Goal: Task Accomplishment & Management: Complete application form

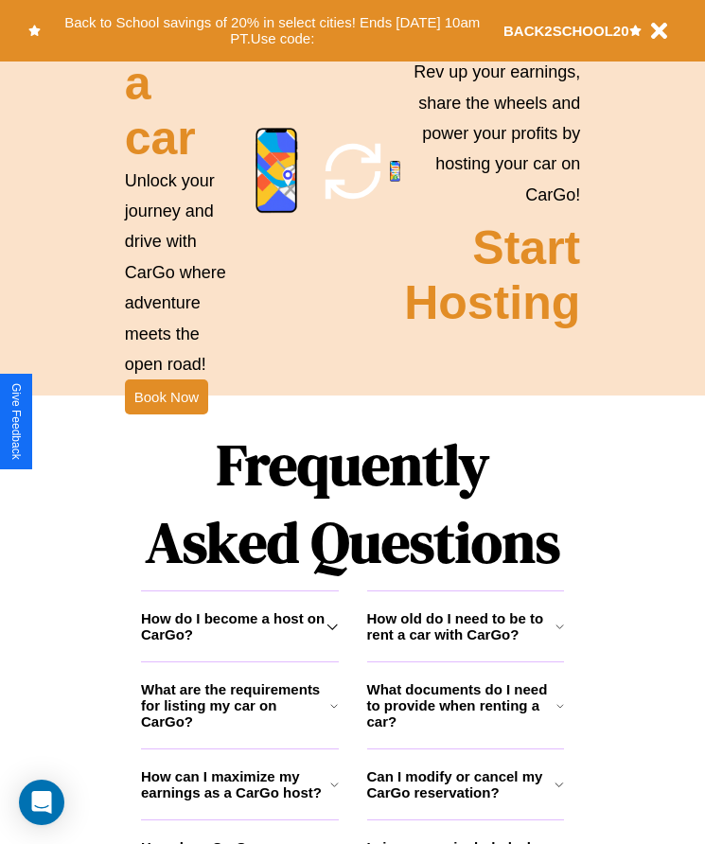
scroll to position [2466, 0]
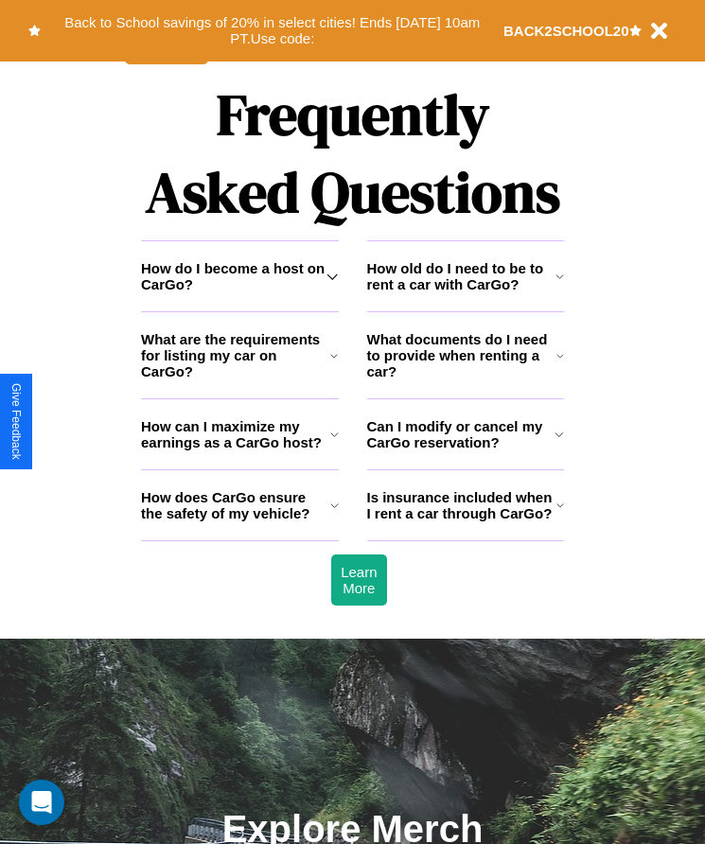
click at [464, 450] on h3 "Can I modify or cancel my CarGo reservation?" at bounding box center [461, 434] width 188 height 32
click at [332, 284] on icon at bounding box center [331, 276] width 11 height 15
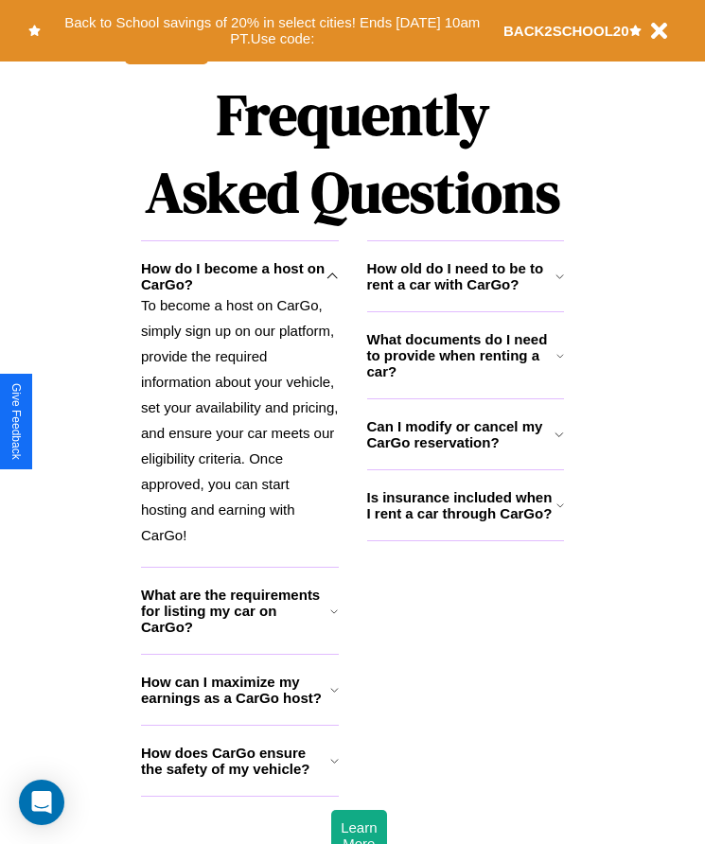
click at [239, 635] on h3 "What are the requirements for listing my car on CarGo?" at bounding box center [235, 610] width 189 height 48
click at [334, 768] on icon at bounding box center [334, 760] width 9 height 15
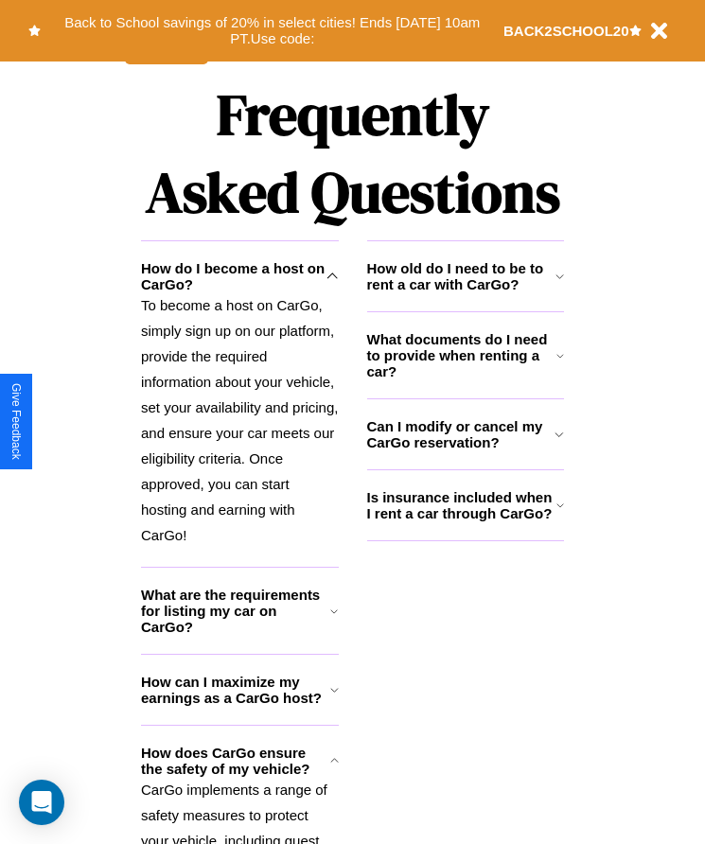
click at [559, 442] on icon at bounding box center [558, 434] width 9 height 15
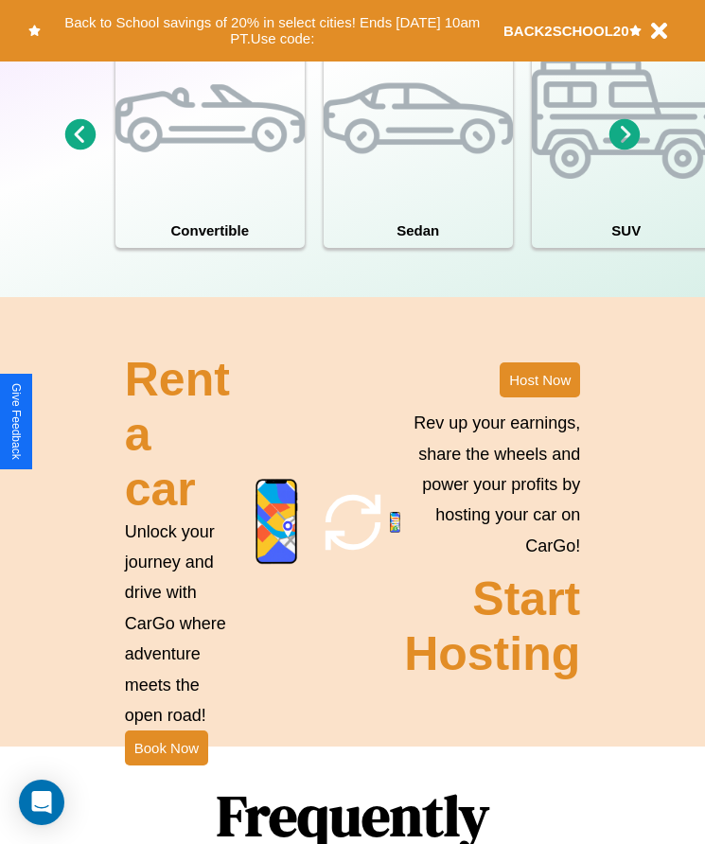
scroll to position [1754, 0]
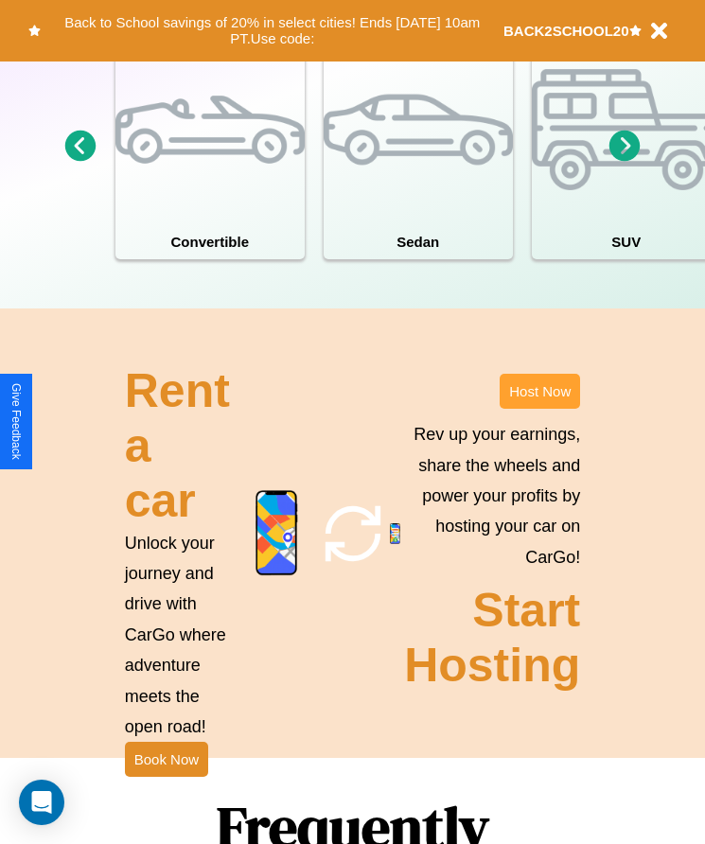
click at [539, 409] on button "Host Now" at bounding box center [539, 391] width 80 height 35
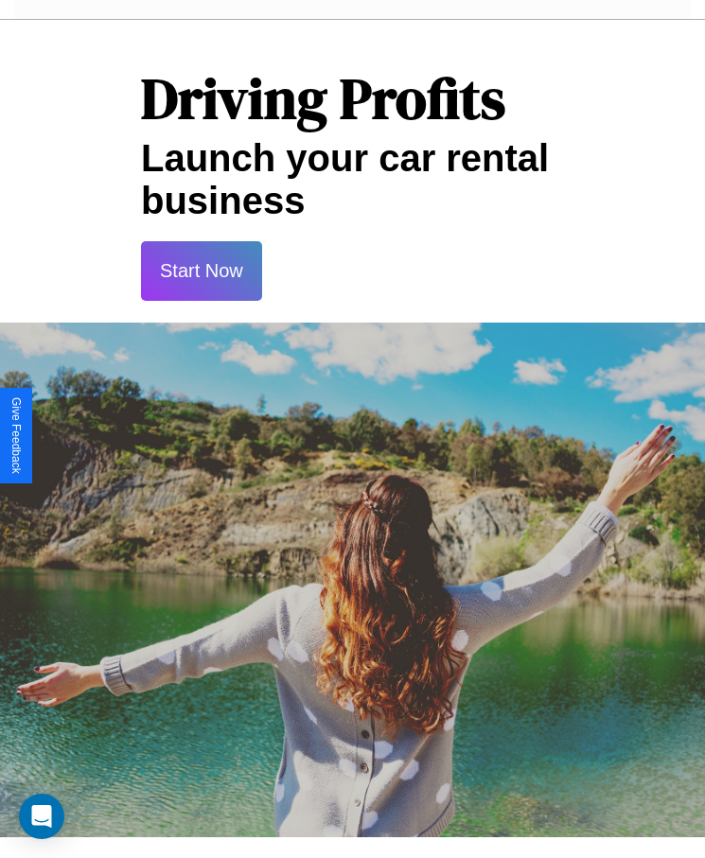
click at [200, 270] on button "Start Now" at bounding box center [201, 271] width 121 height 60
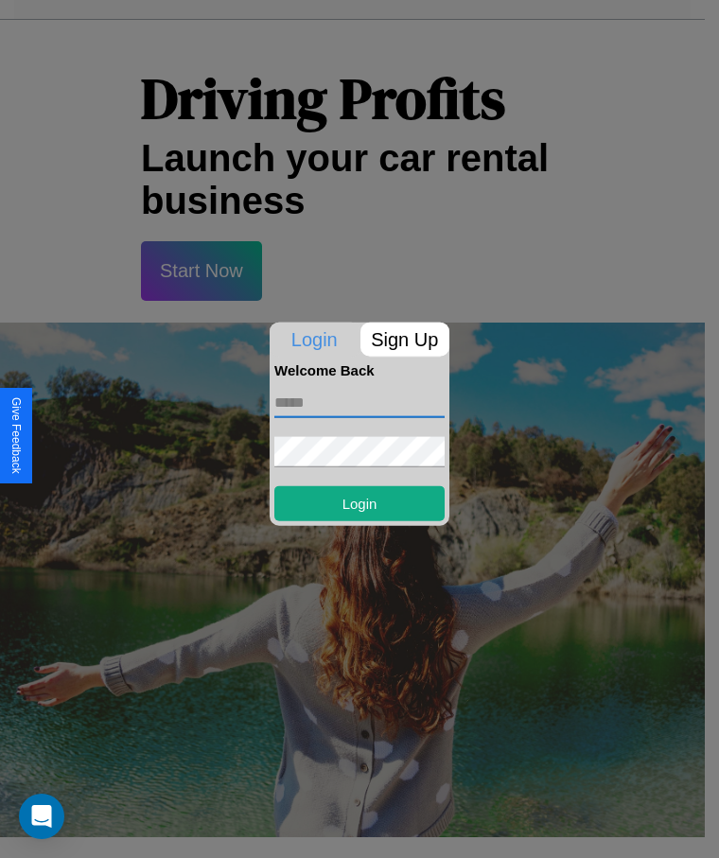
click at [359, 402] on input "text" at bounding box center [359, 402] width 170 height 30
type input "**********"
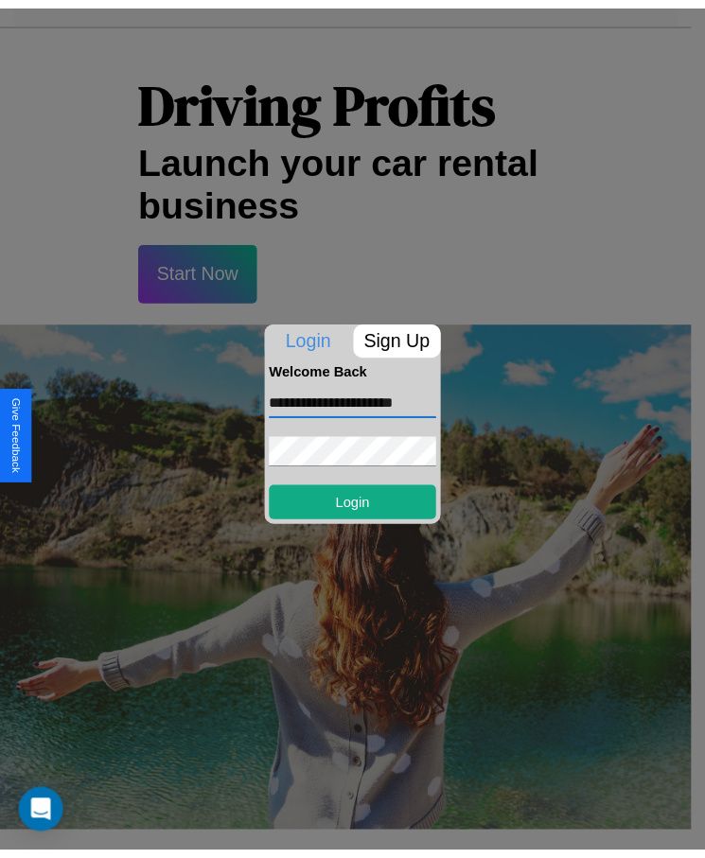
scroll to position [0, 0]
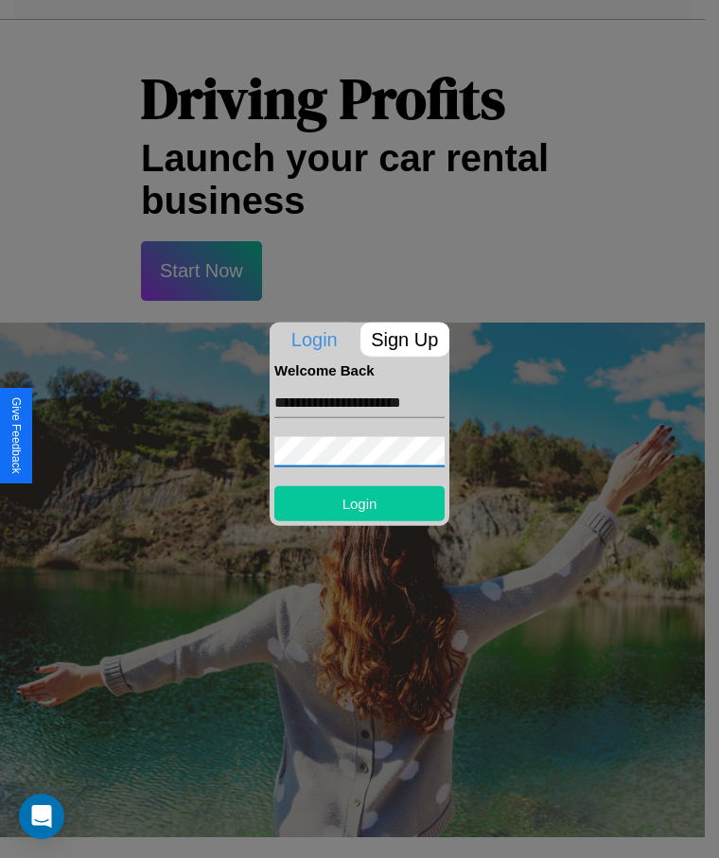
click at [359, 502] on button "Login" at bounding box center [359, 502] width 170 height 35
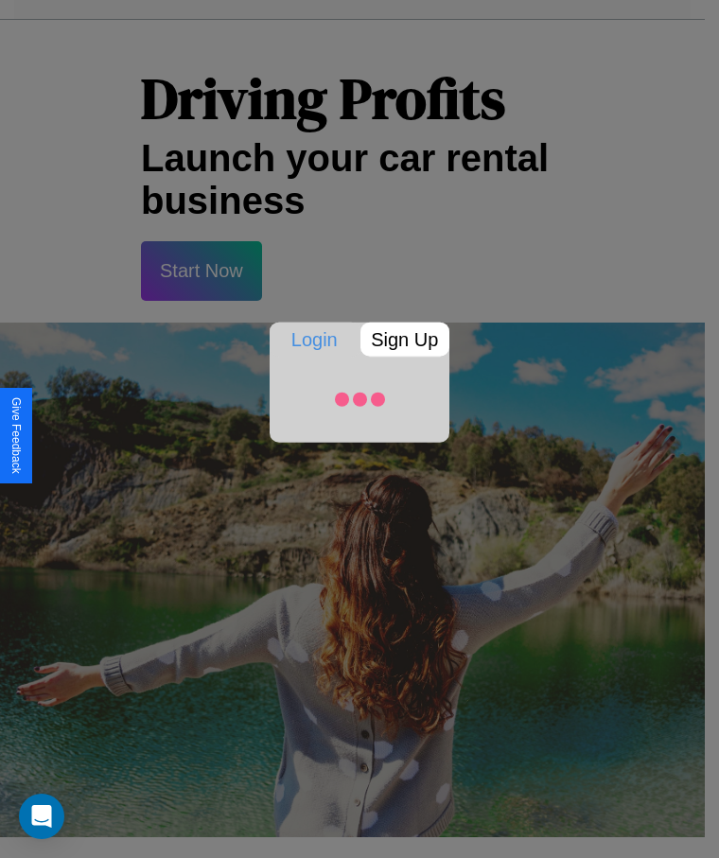
click at [200, 270] on div at bounding box center [359, 429] width 719 height 858
